Goal: Contribute content

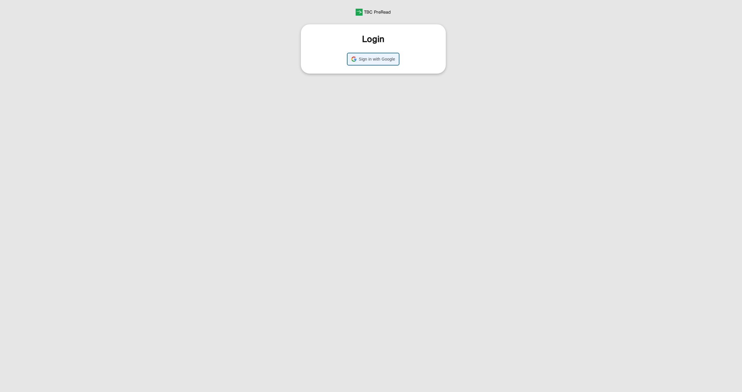
click at [379, 55] on div "Sign in with Google Sign in with Google. Opens in new tab" at bounding box center [373, 59] width 44 height 11
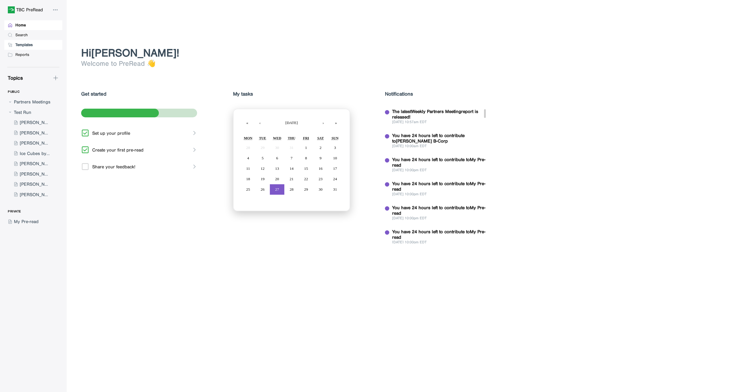
click at [33, 45] on div "Templates" at bounding box center [23, 44] width 17 height 5
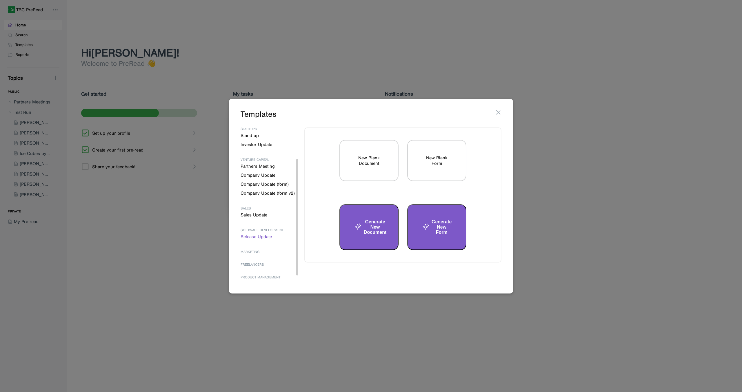
scroll to position [52, 0]
click at [134, 159] on div at bounding box center [371, 196] width 742 height 392
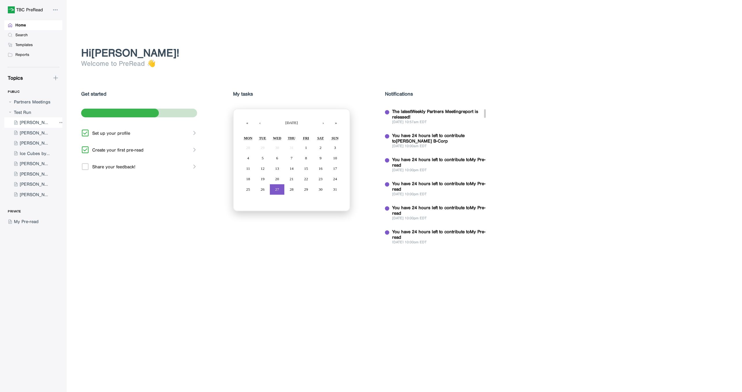
click at [34, 124] on div at bounding box center [30, 122] width 52 height 10
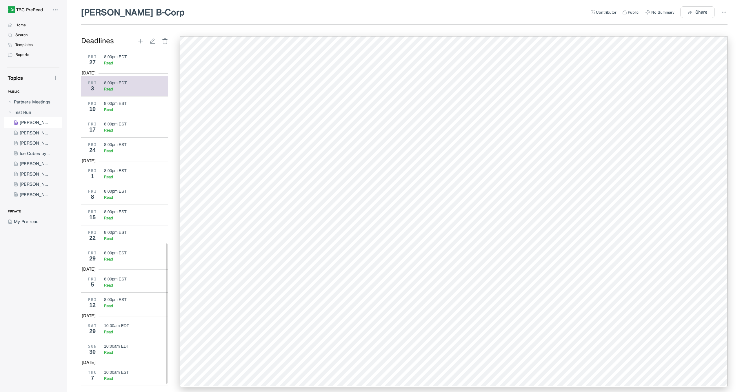
scroll to position [461, 0]
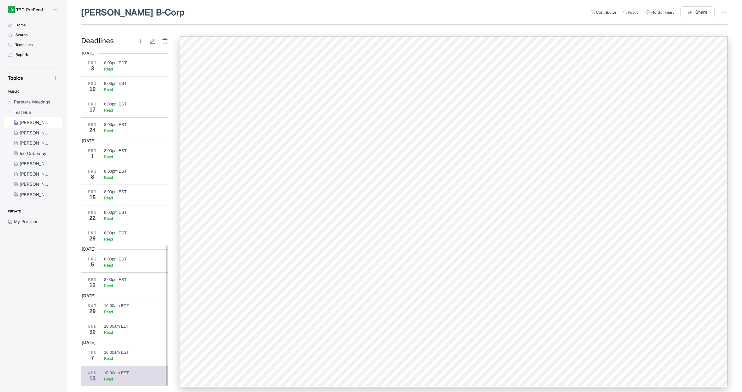
click at [54, 80] on icon at bounding box center [55, 78] width 6 height 6
click at [75, 101] on div "New Form" at bounding box center [82, 104] width 58 height 11
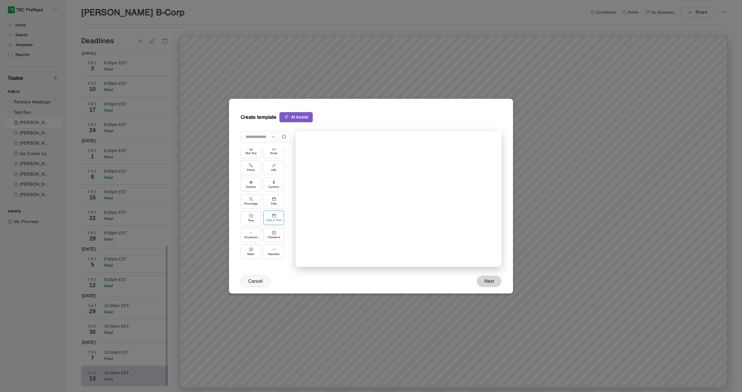
scroll to position [81, 0]
click at [276, 256] on div "Image" at bounding box center [274, 256] width 8 height 3
click at [260, 256] on div "Upload" at bounding box center [251, 254] width 21 height 14
click at [337, 177] on div "Drop an image here or click to upload" at bounding box center [396, 172] width 171 height 29
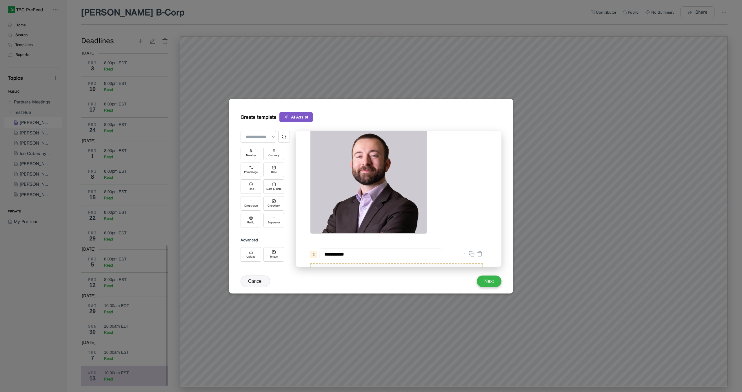
scroll to position [86, 0]
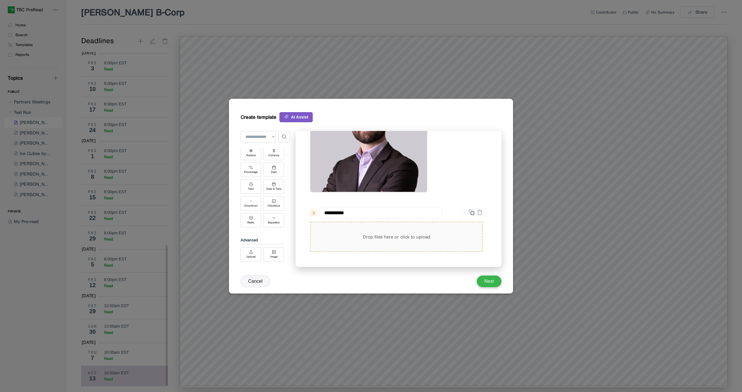
click at [352, 233] on div "Drop files here or click to upload" at bounding box center [396, 236] width 171 height 29
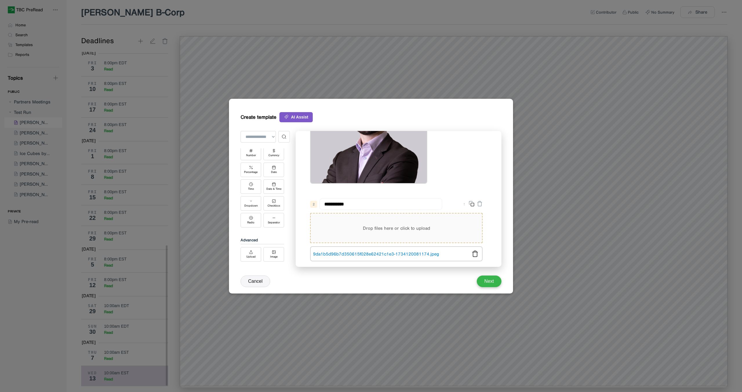
scroll to position [101, 0]
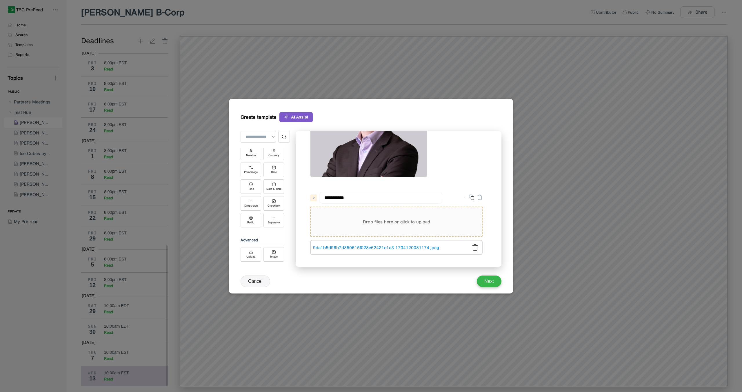
click at [492, 283] on button "Next" at bounding box center [489, 282] width 25 height 12
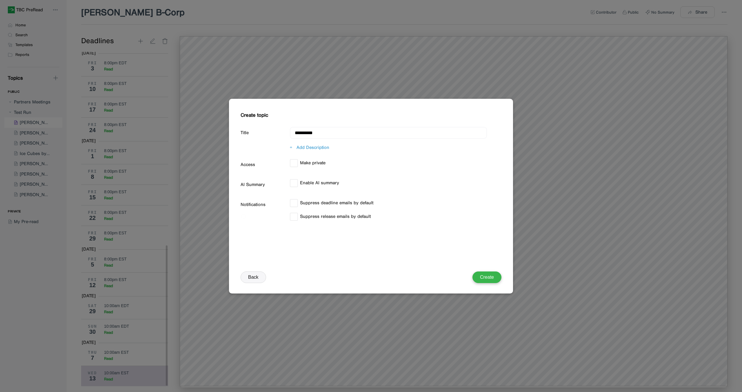
click at [256, 280] on button "Back" at bounding box center [254, 278] width 26 height 12
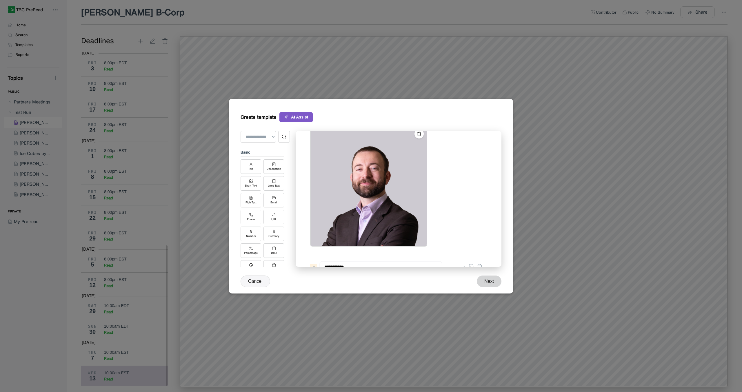
scroll to position [99, 0]
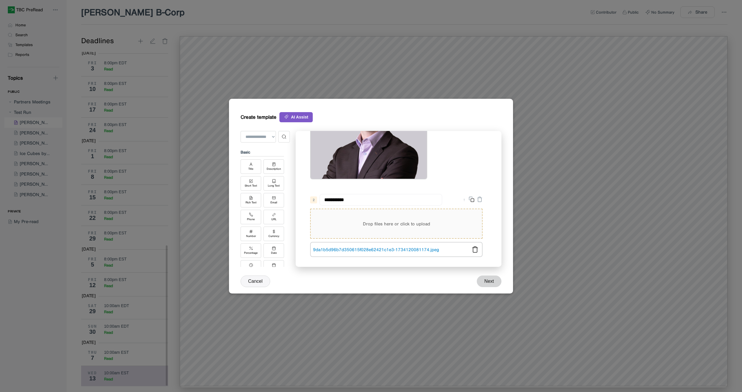
click at [348, 174] on img at bounding box center [369, 119] width 116 height 120
click at [363, 250] on link "9da1b5d96b7d350615f028e62421c1e3-1734120081174.jpeg" at bounding box center [390, 250] width 154 height 6
